Goal: Information Seeking & Learning: Learn about a topic

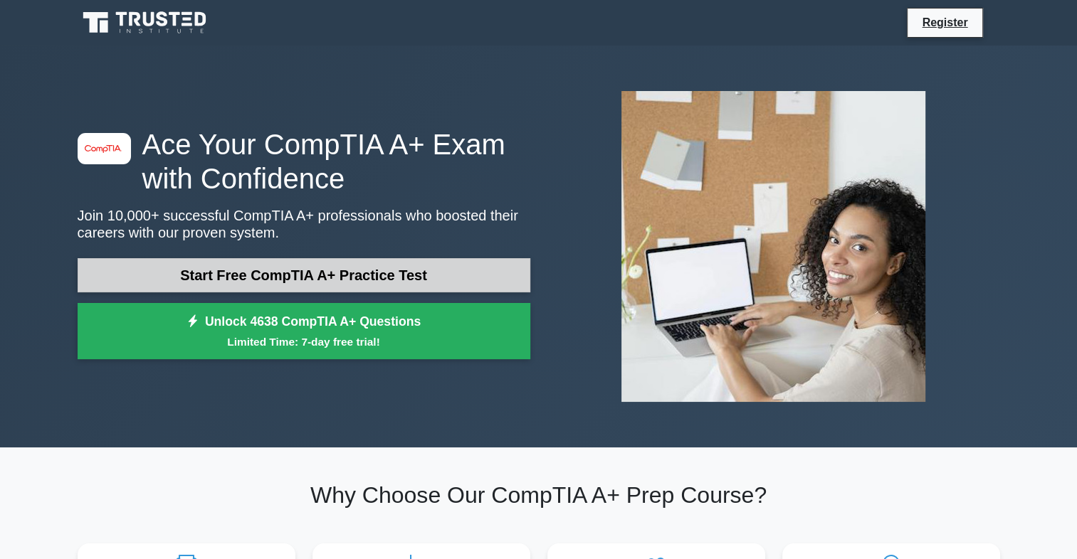
click at [290, 269] on link "Start Free CompTIA A+ Practice Test" at bounding box center [304, 275] width 453 height 34
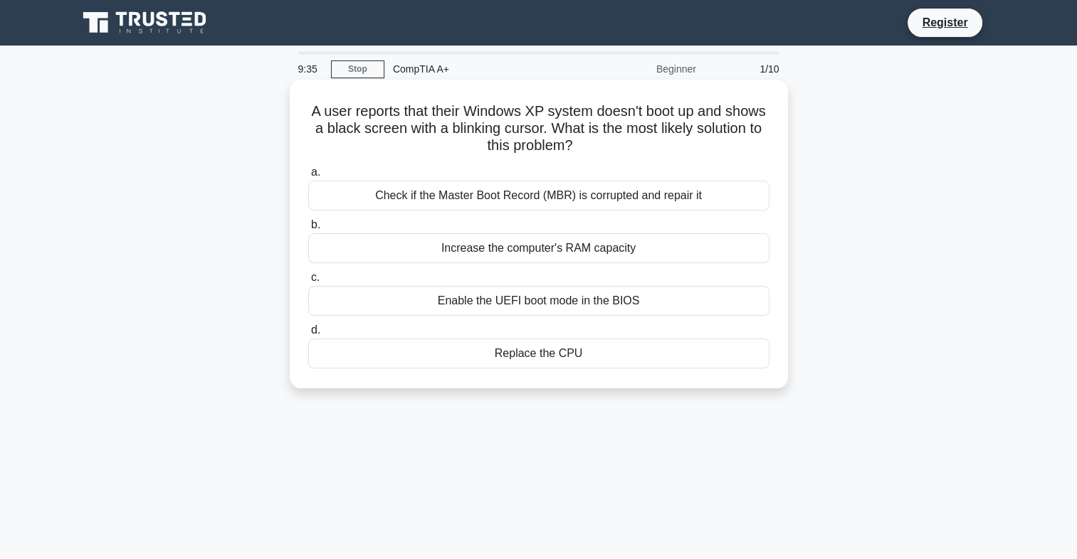
click at [524, 307] on div "Enable the UEFI boot mode in the BIOS" at bounding box center [538, 301] width 461 height 30
click at [308, 283] on input "c. Enable the UEFI boot mode in the BIOS" at bounding box center [308, 277] width 0 height 9
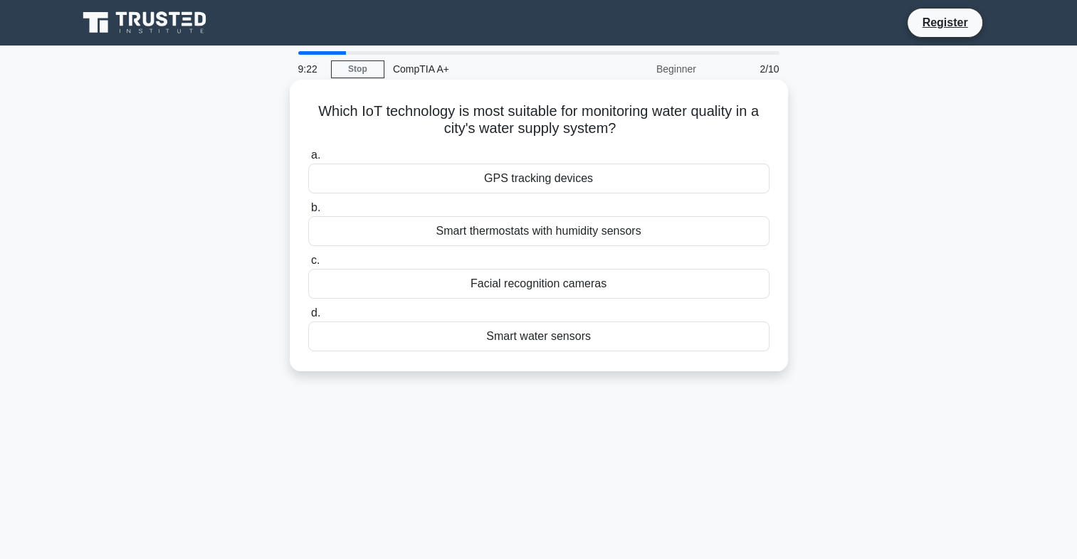
click at [529, 343] on div "Smart water sensors" at bounding box center [538, 337] width 461 height 30
click at [308, 318] on input "d. Smart water sensors" at bounding box center [308, 313] width 0 height 9
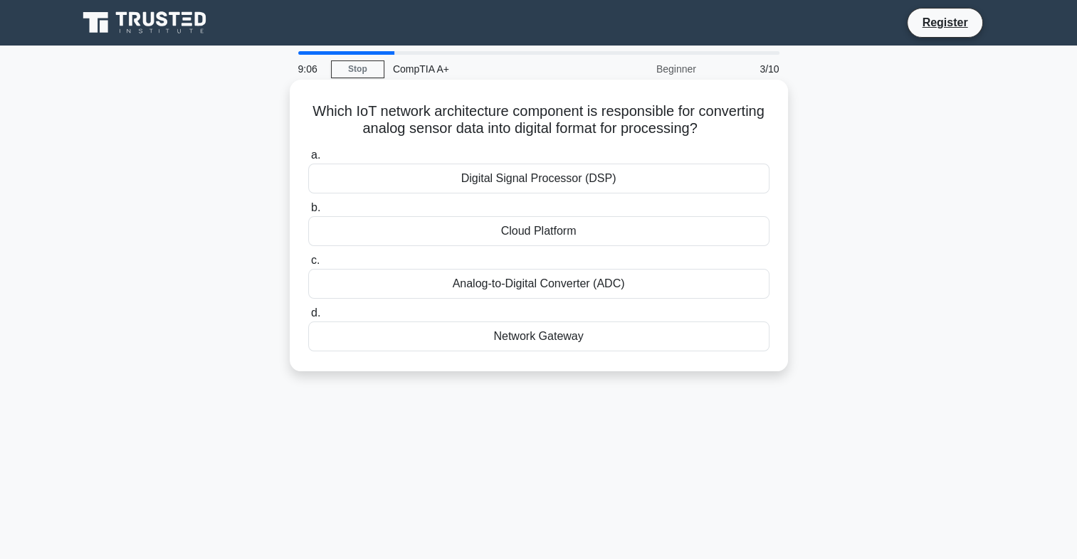
click at [559, 284] on div "Analog-to-Digital Converter (ADC)" at bounding box center [538, 284] width 461 height 30
click at [308, 265] on input "c. Analog-to-Digital Converter (ADC)" at bounding box center [308, 260] width 0 height 9
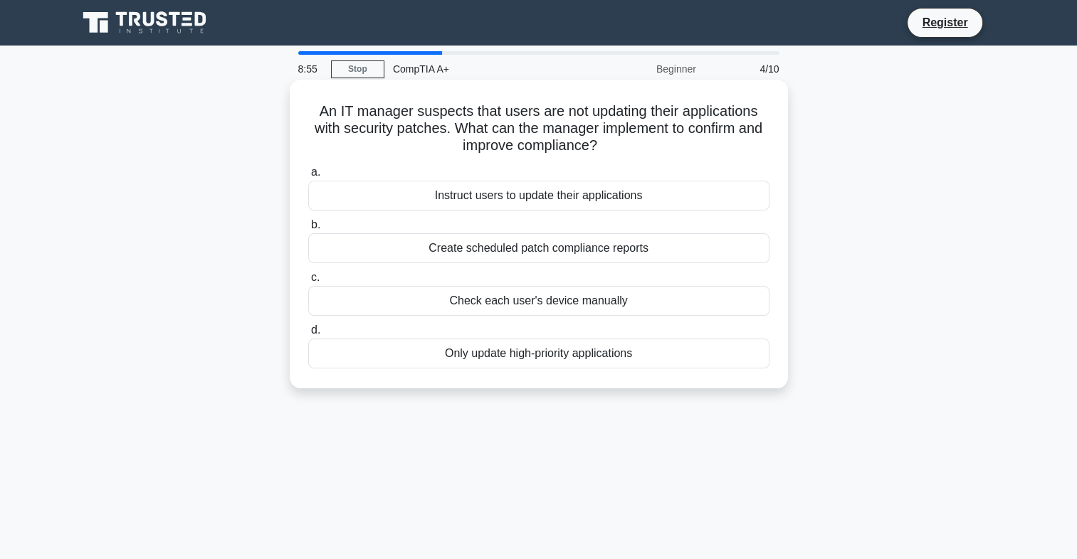
click at [562, 255] on div "Create scheduled patch compliance reports" at bounding box center [538, 248] width 461 height 30
click at [308, 230] on input "b. Create scheduled patch compliance reports" at bounding box center [308, 225] width 0 height 9
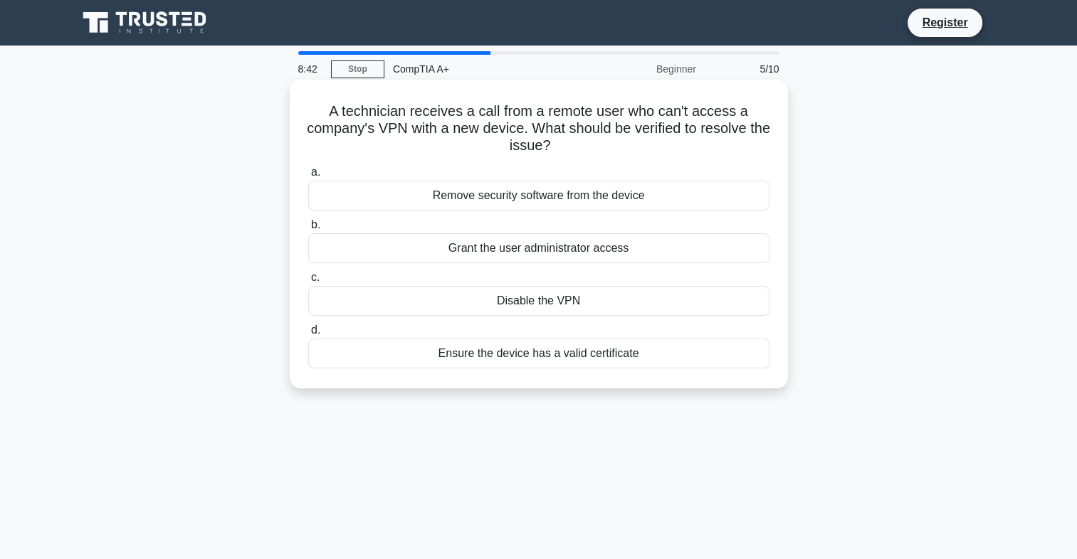
click at [538, 359] on div "Ensure the device has a valid certificate" at bounding box center [538, 354] width 461 height 30
click at [308, 335] on input "d. Ensure the device has a valid certificate" at bounding box center [308, 330] width 0 height 9
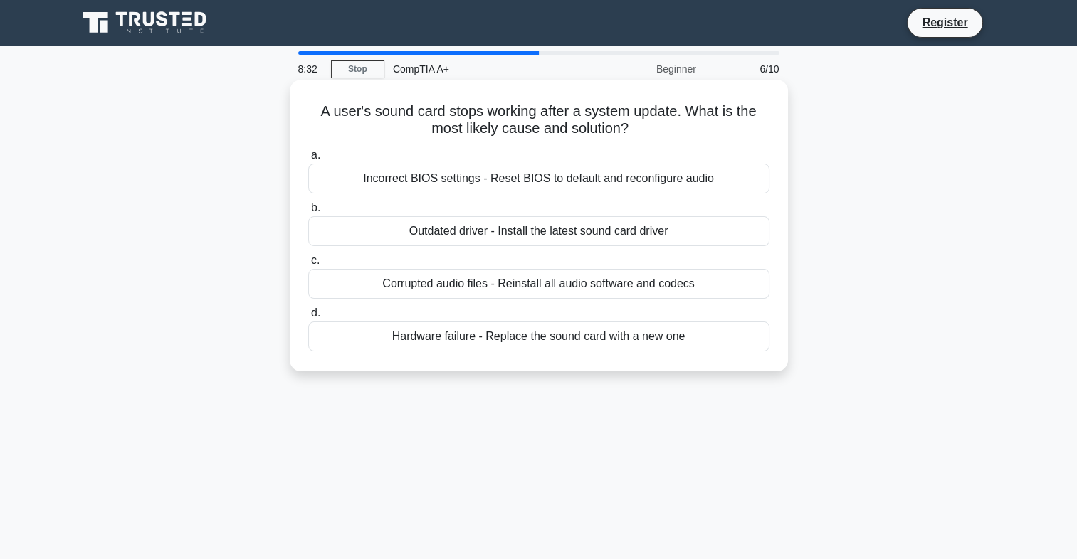
click at [515, 228] on div "Outdated driver - Install the latest sound card driver" at bounding box center [538, 231] width 461 height 30
click at [308, 213] on input "b. Outdated driver - Install the latest sound card driver" at bounding box center [308, 208] width 0 height 9
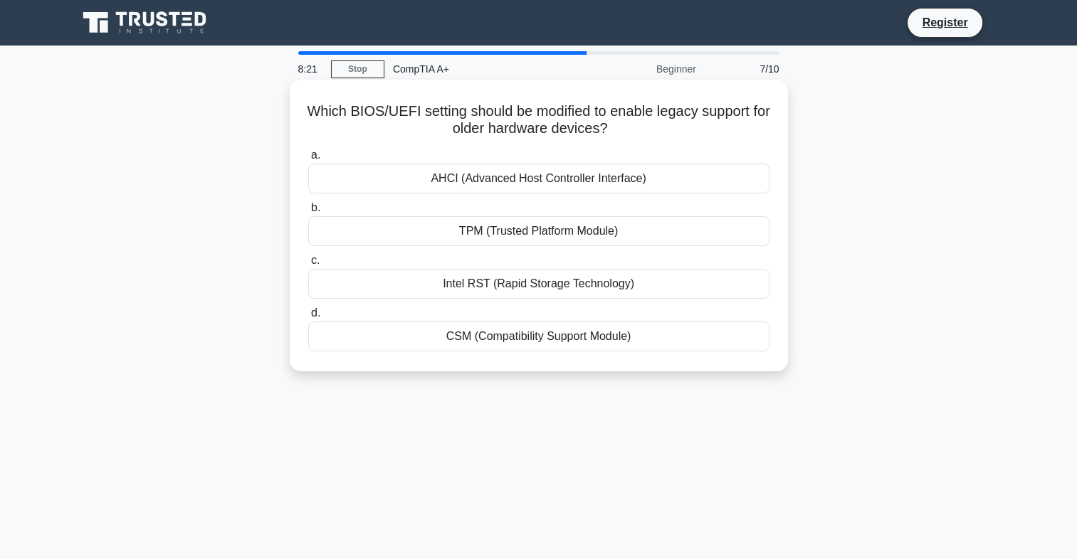
click at [527, 347] on div "CSM (Compatibility Support Module)" at bounding box center [538, 337] width 461 height 30
click at [308, 318] on input "d. CSM (Compatibility Support Module)" at bounding box center [308, 313] width 0 height 9
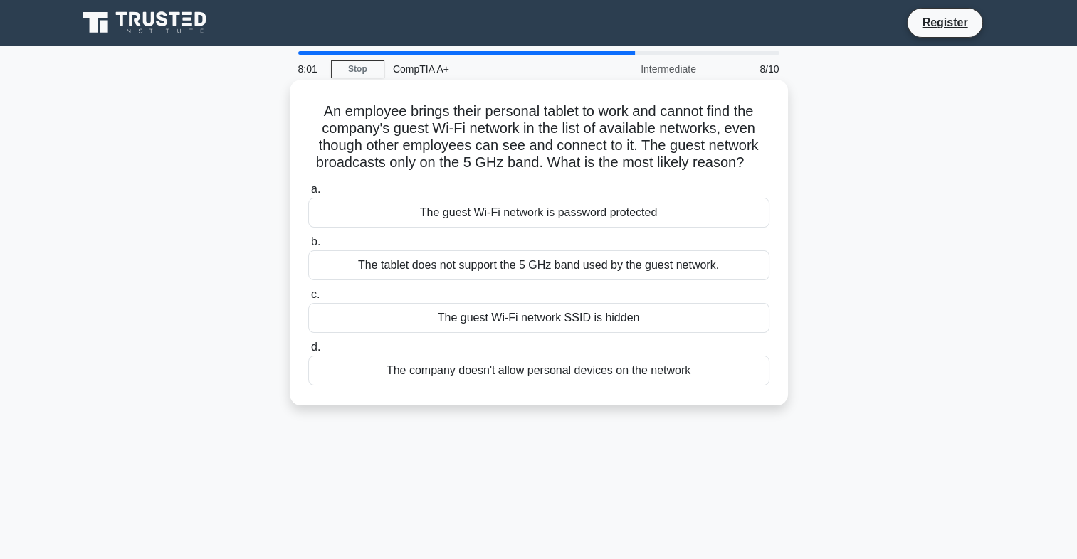
click at [586, 277] on div "The tablet does not support the 5 GHz band used by the guest network." at bounding box center [538, 265] width 461 height 30
click at [308, 247] on input "b. The tablet does not support the 5 GHz band used by the guest network." at bounding box center [308, 242] width 0 height 9
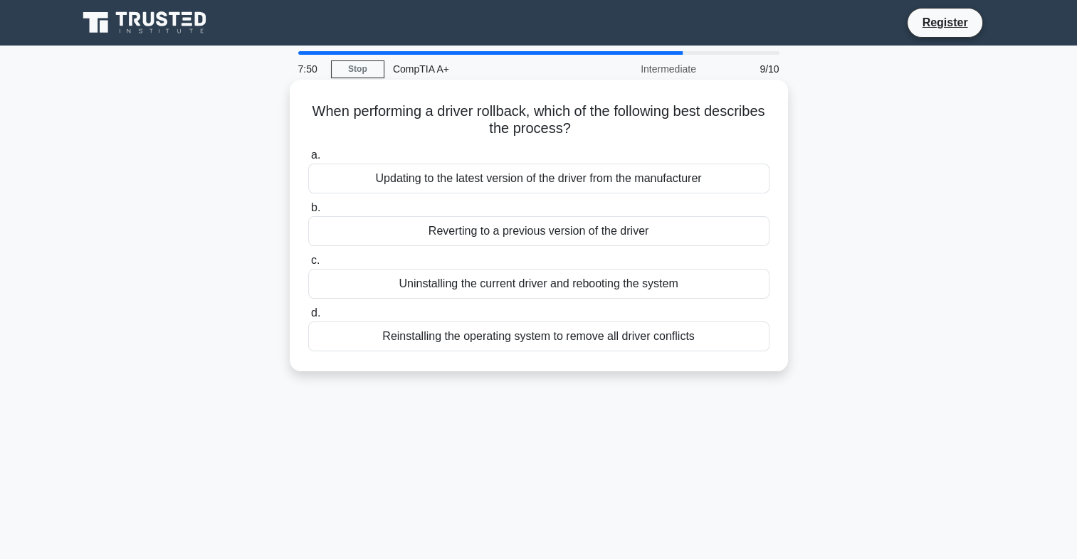
click at [579, 243] on div "Reverting to a previous version of the driver" at bounding box center [538, 231] width 461 height 30
click at [308, 213] on input "b. Reverting to a previous version of the driver" at bounding box center [308, 208] width 0 height 9
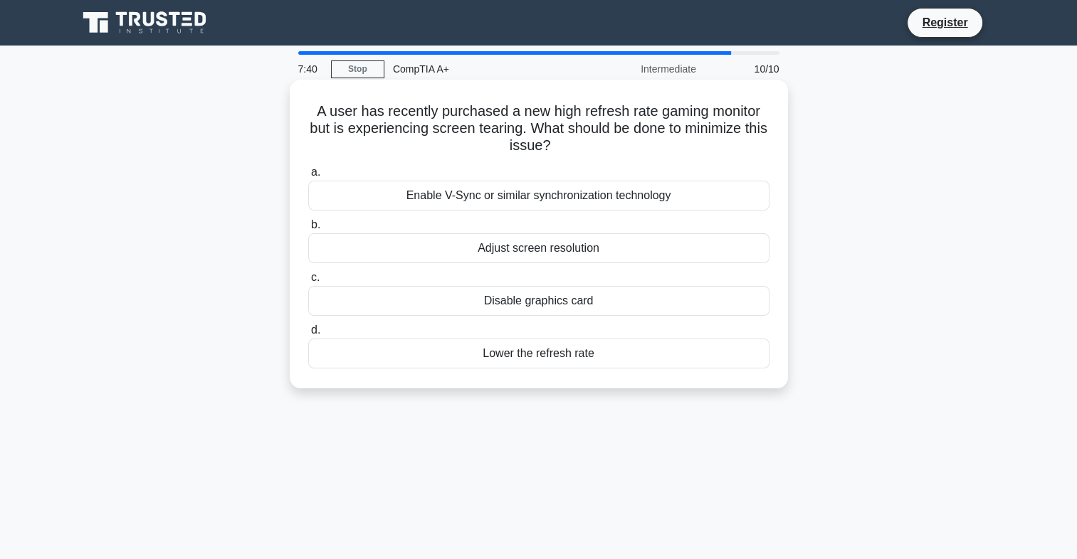
click at [584, 201] on div "Enable V-Sync or similar synchronization technology" at bounding box center [538, 196] width 461 height 30
click at [308, 177] on input "a. Enable V-Sync or similar synchronization technology" at bounding box center [308, 172] width 0 height 9
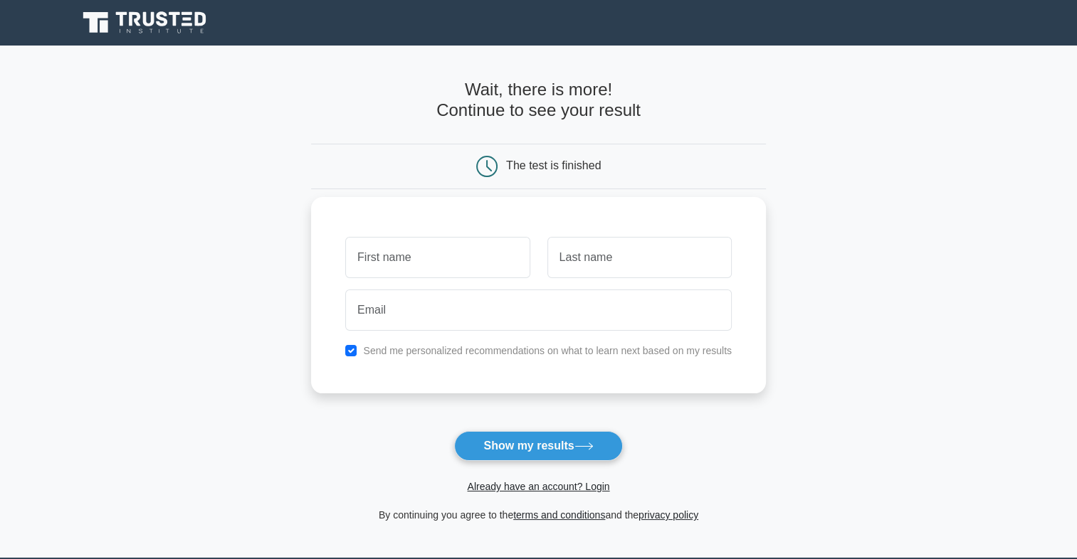
click at [504, 256] on input "text" at bounding box center [437, 257] width 184 height 41
type input "Katleho"
click at [587, 261] on input "text" at bounding box center [639, 257] width 184 height 41
type input "Morobe"
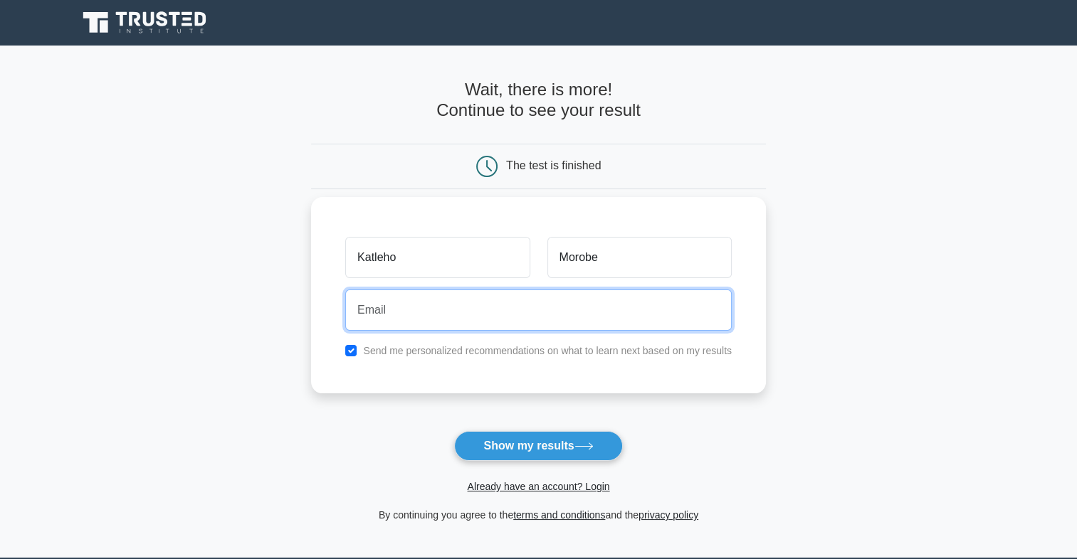
click at [436, 316] on input "email" at bounding box center [538, 310] width 386 height 41
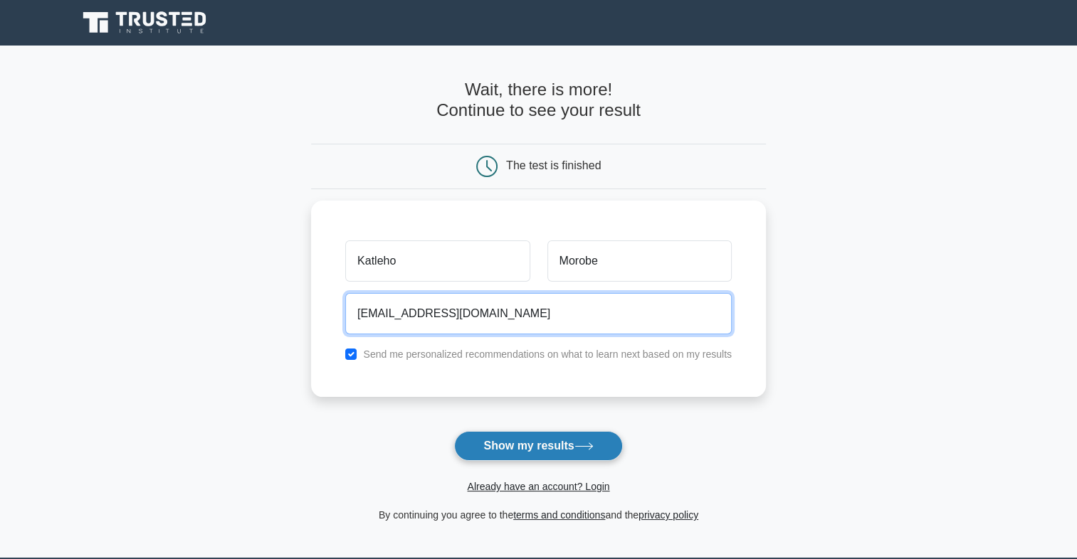
type input "morobekatleho10@gmail.com"
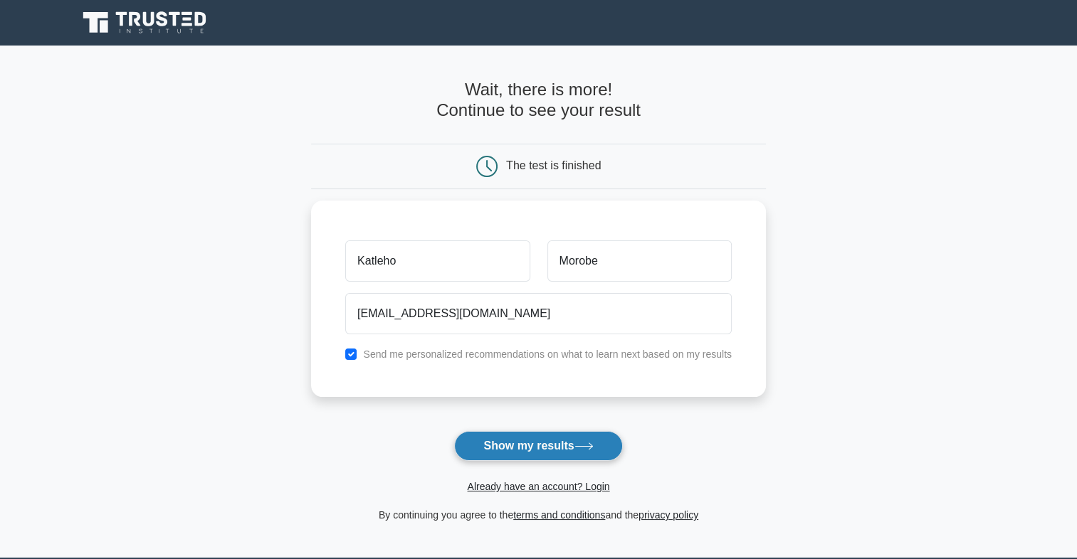
click at [480, 438] on button "Show my results" at bounding box center [538, 446] width 168 height 30
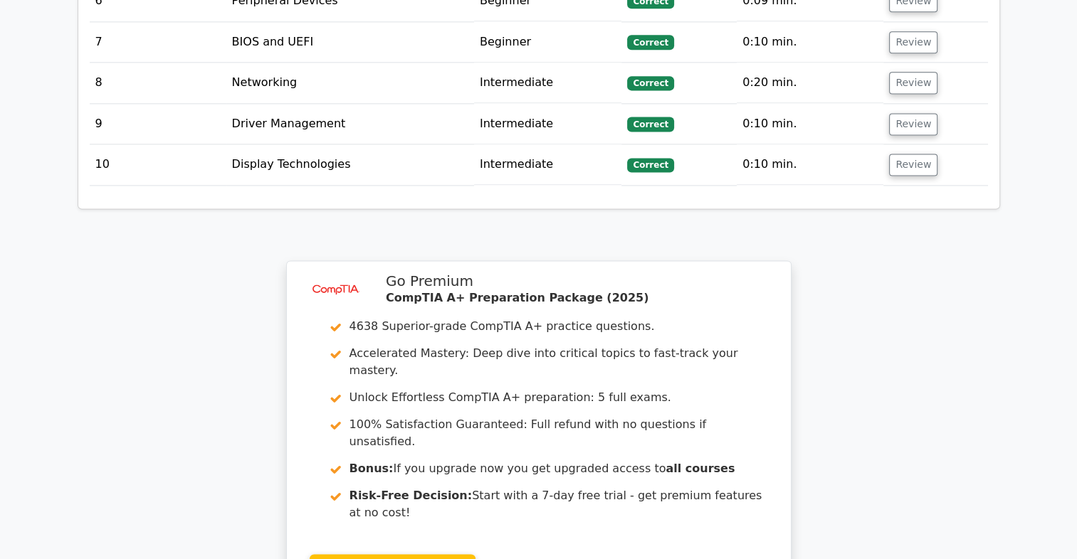
scroll to position [2146, 0]
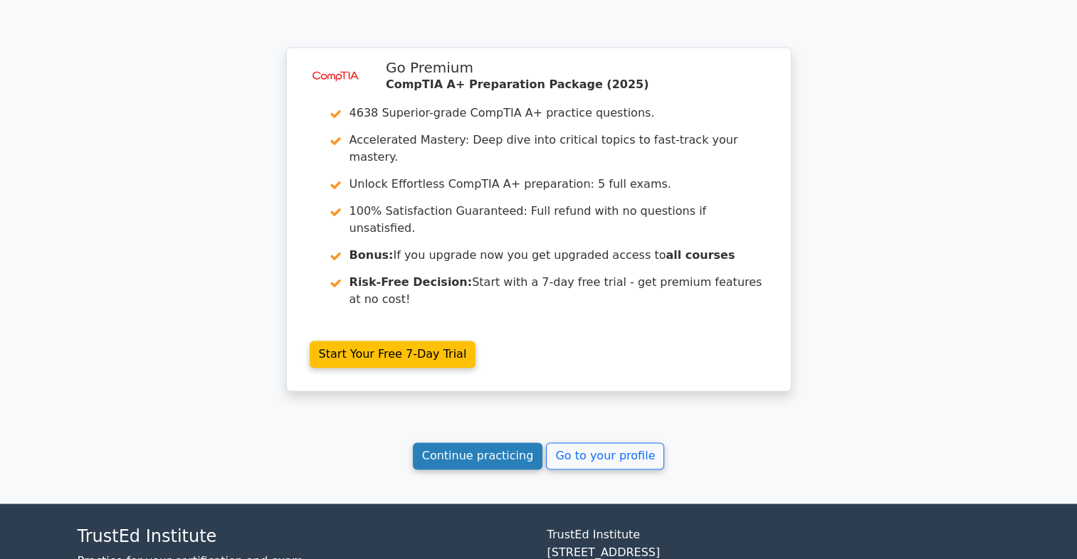
click at [506, 443] on link "Continue practicing" at bounding box center [478, 456] width 130 height 27
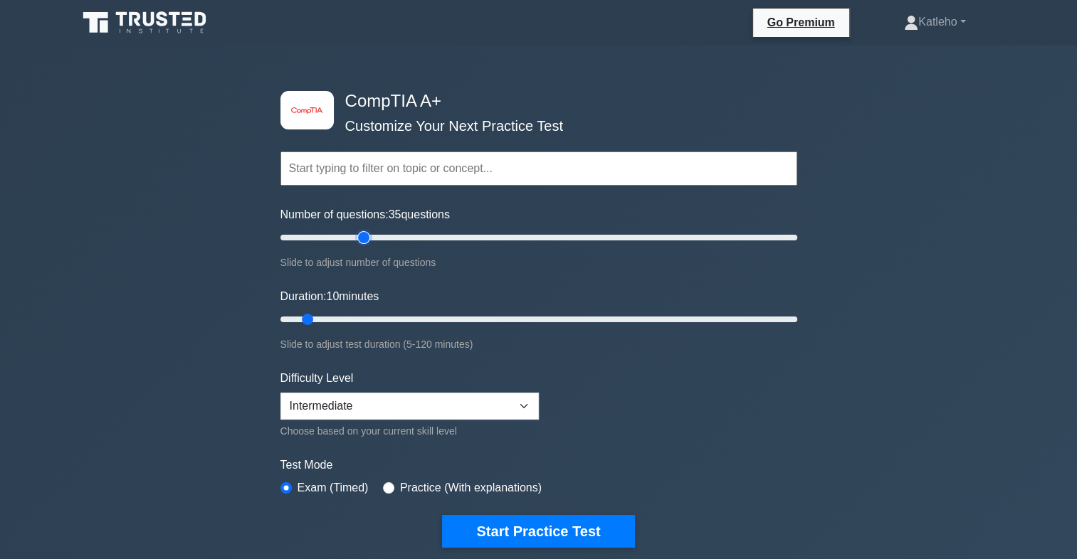
click at [357, 238] on input "Number of questions: 35 questions" at bounding box center [538, 237] width 517 height 17
type input "20"
click at [329, 238] on input "Number of questions: 20 questions" at bounding box center [538, 237] width 517 height 17
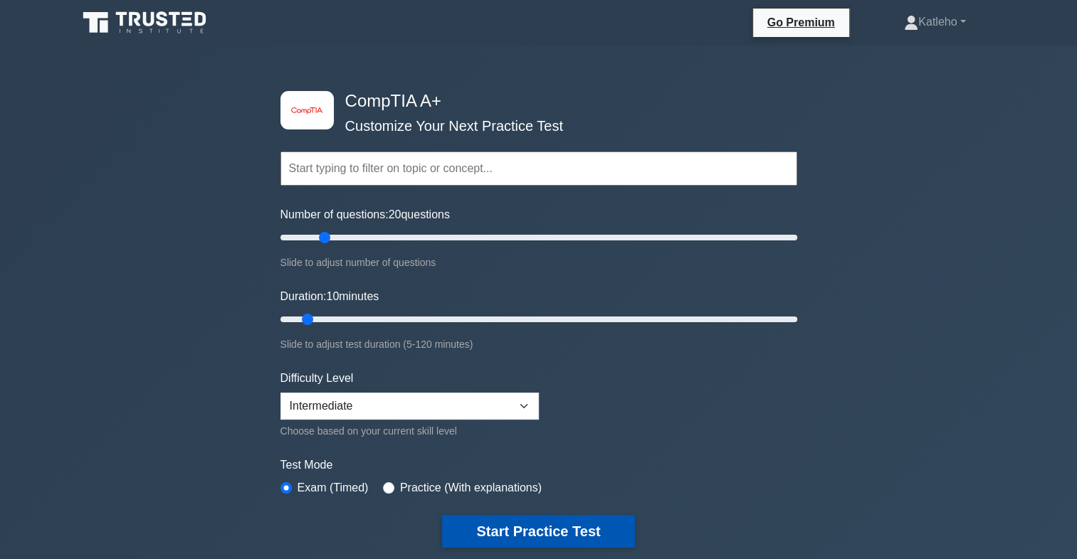
click at [571, 517] on button "Start Practice Test" at bounding box center [538, 531] width 192 height 33
